Goal: Task Accomplishment & Management: Complete application form

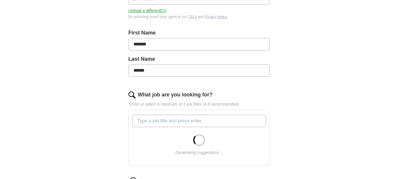
scroll to position [118, 0]
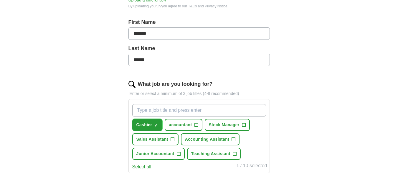
click at [150, 124] on span "Cashier" at bounding box center [144, 125] width 16 height 6
click at [178, 125] on span "accountant" at bounding box center [180, 125] width 23 height 6
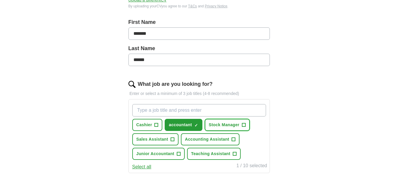
click at [226, 124] on span "Stock Manager" at bounding box center [224, 125] width 31 height 6
click at [213, 137] on span "Accounting Assistant" at bounding box center [207, 139] width 44 height 6
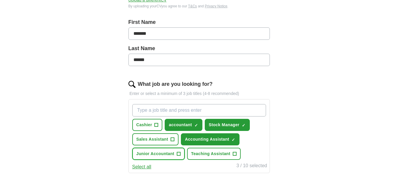
click at [157, 154] on span "Junior Accountant" at bounding box center [155, 154] width 38 height 6
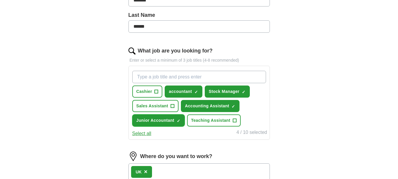
scroll to position [177, 0]
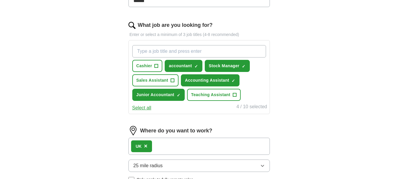
click at [146, 145] on span "×" at bounding box center [146, 146] width 4 height 6
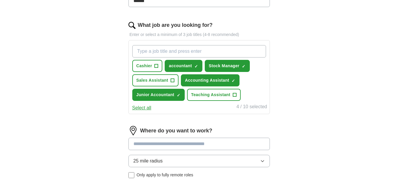
click at [221, 141] on input at bounding box center [200, 144] width 142 height 12
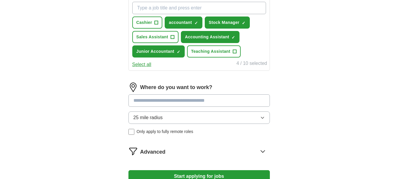
scroll to position [236, 0]
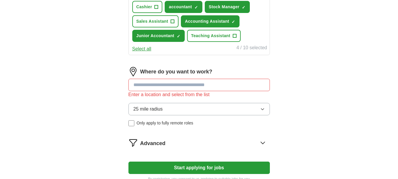
click at [229, 160] on form "Select a CV [PERSON_NAME] cv.pdf [DATE] 21:20 Upload a different CV By uploadin…" at bounding box center [200, 13] width 142 height 337
click at [181, 84] on input at bounding box center [200, 85] width 142 height 12
type input "*"
click at [260, 141] on icon at bounding box center [262, 142] width 9 height 9
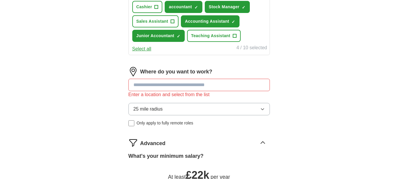
scroll to position [370, 0]
